Goal: Transaction & Acquisition: Purchase product/service

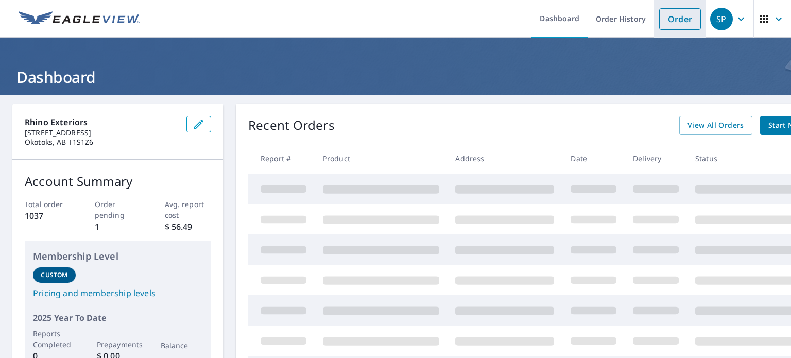
click at [673, 16] on link "Order" at bounding box center [680, 19] width 42 height 22
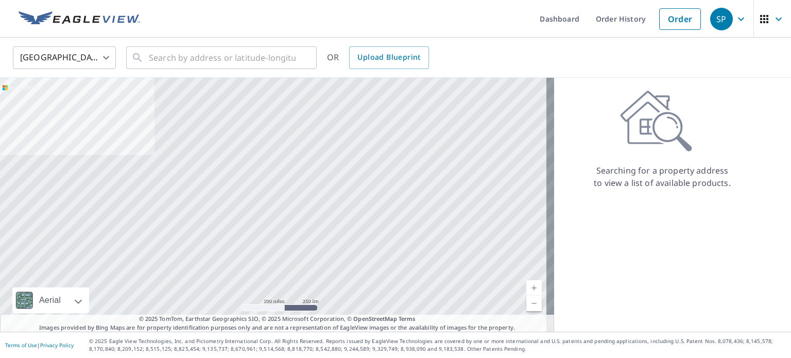
click at [64, 55] on body "SP SP Dashboard Order History Order SP [GEOGRAPHIC_DATA] US ​ ​ OR Upload Bluep…" at bounding box center [395, 179] width 791 height 358
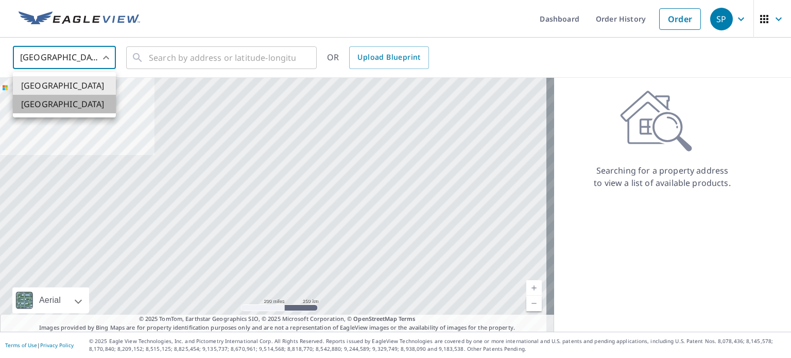
click at [53, 101] on li "[GEOGRAPHIC_DATA]" at bounding box center [64, 104] width 103 height 19
type input "CA"
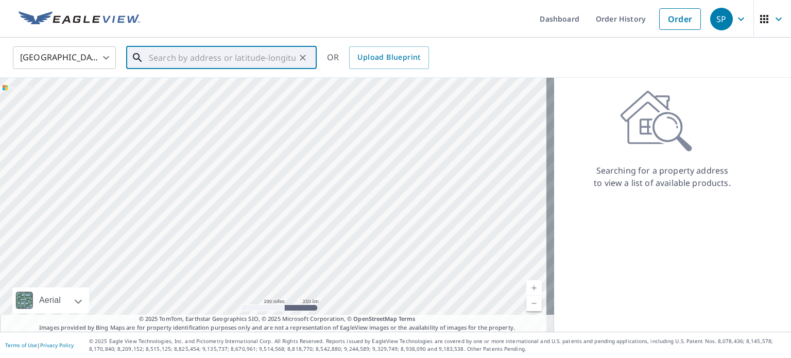
paste input "[STREET_ADDRESS]"
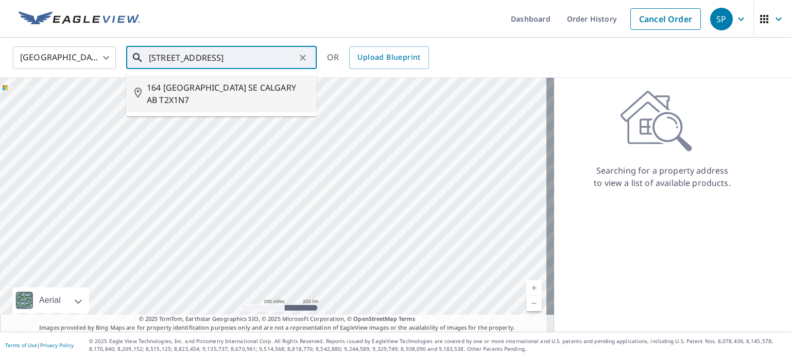
click at [169, 94] on span "164 [GEOGRAPHIC_DATA] SE CALGARY AB T2X1N7" at bounding box center [228, 93] width 162 height 25
type input "164 [GEOGRAPHIC_DATA] SE CALGARY AB T2X1N7"
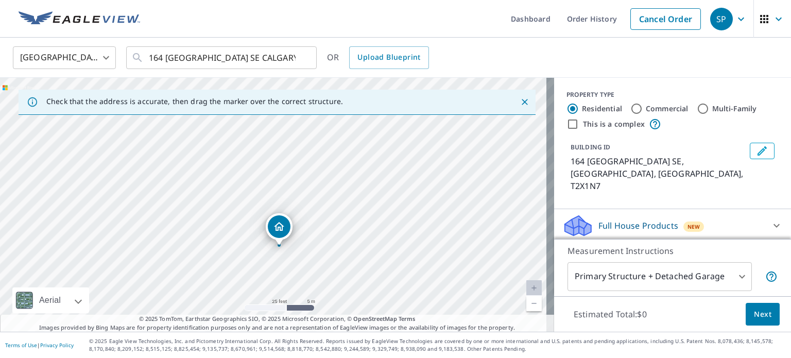
drag, startPoint x: 324, startPoint y: 207, endPoint x: 330, endPoint y: 249, distance: 42.6
click at [330, 249] on div "164 [GEOGRAPHIC_DATA] SE CALGARY AB T2X1N7" at bounding box center [277, 205] width 554 height 254
drag, startPoint x: 277, startPoint y: 226, endPoint x: 299, endPoint y: 170, distance: 59.4
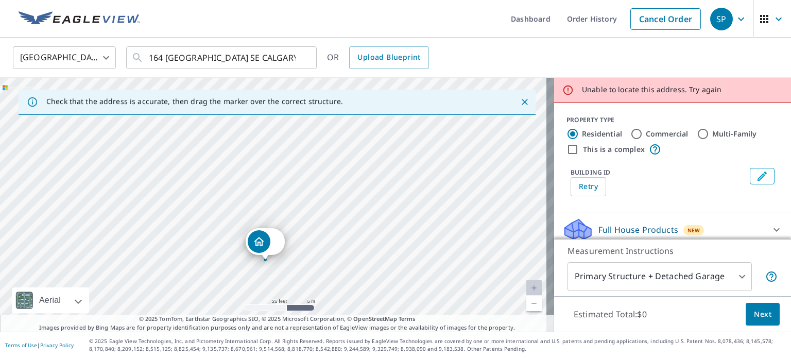
drag, startPoint x: 268, startPoint y: 187, endPoint x: 260, endPoint y: 244, distance: 57.2
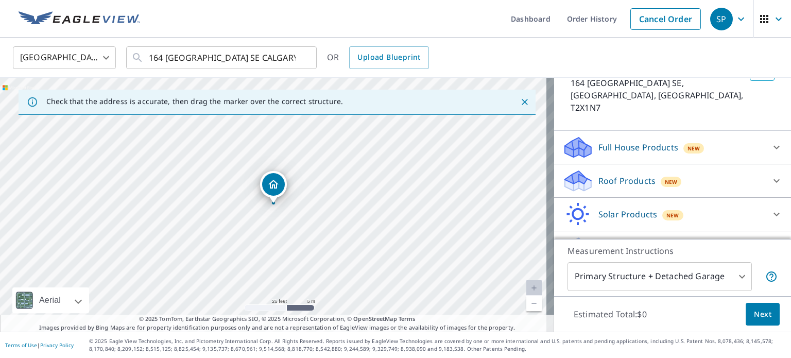
scroll to position [91, 0]
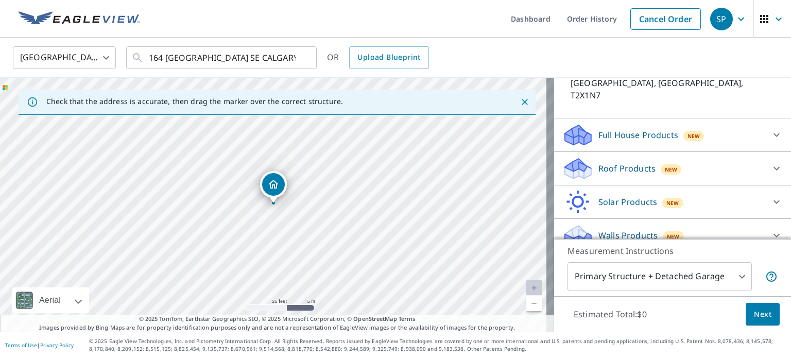
click at [728, 224] on div "Walls Products New" at bounding box center [663, 236] width 202 height 24
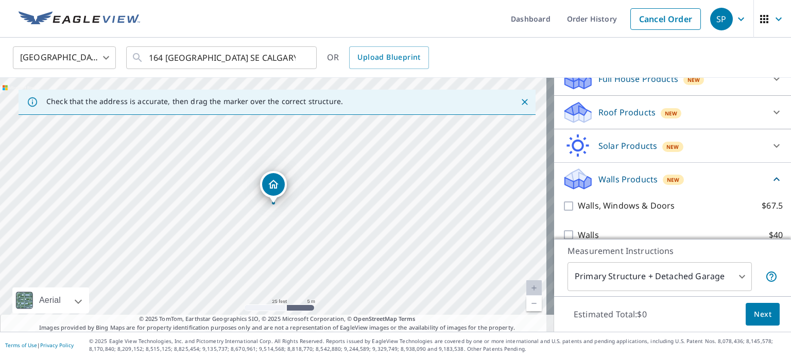
scroll to position [148, 0]
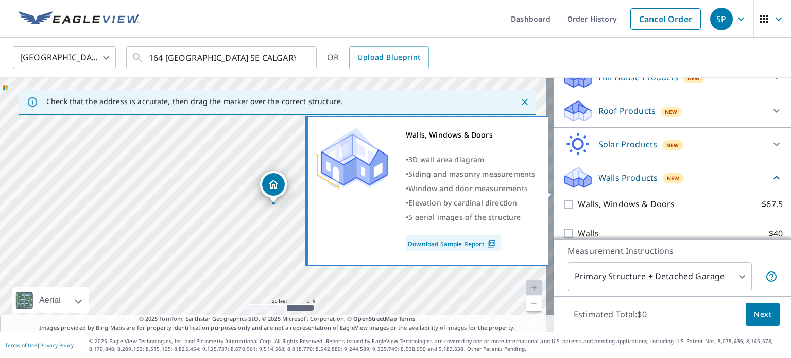
click at [563, 198] on input "Walls, Windows & Doors $67.5" at bounding box center [569, 204] width 15 height 12
checkbox input "true"
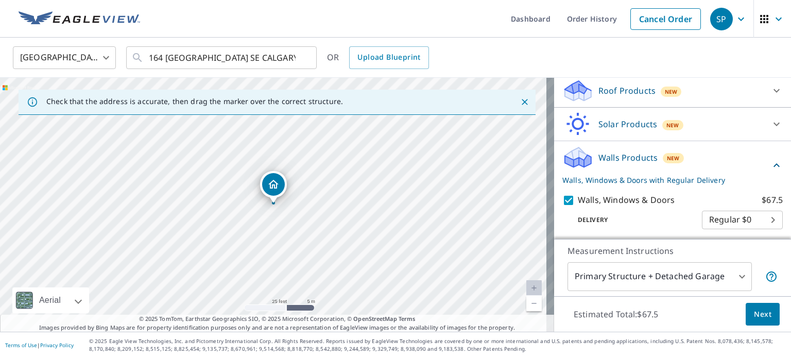
scroll to position [187, 0]
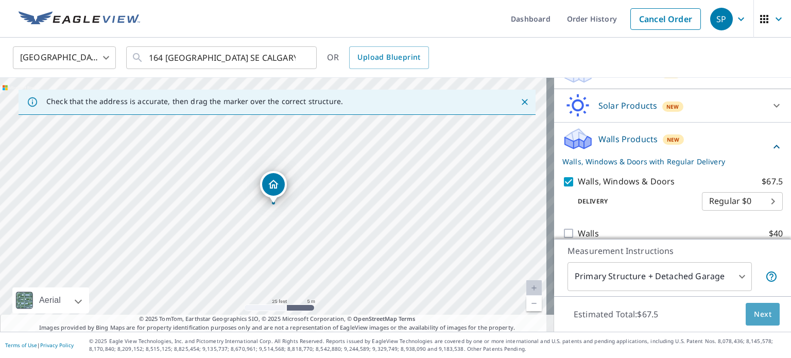
click at [754, 317] on span "Next" at bounding box center [763, 314] width 18 height 13
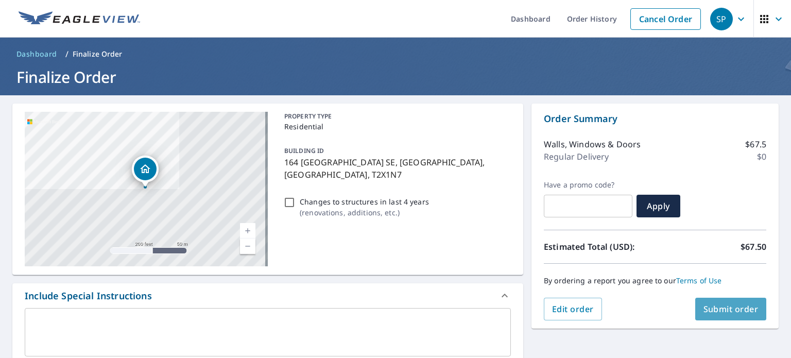
click at [747, 317] on button "Submit order" at bounding box center [731, 309] width 72 height 23
checkbox input "true"
